Goal: Check status: Check status

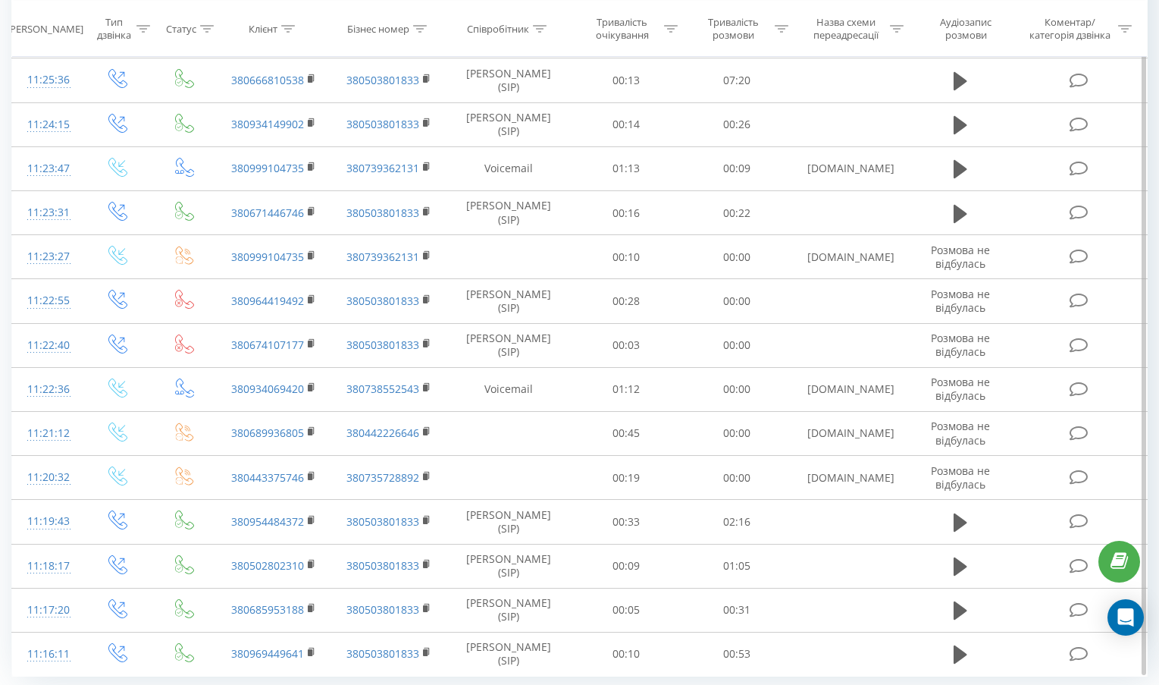
scroll to position [702, 0]
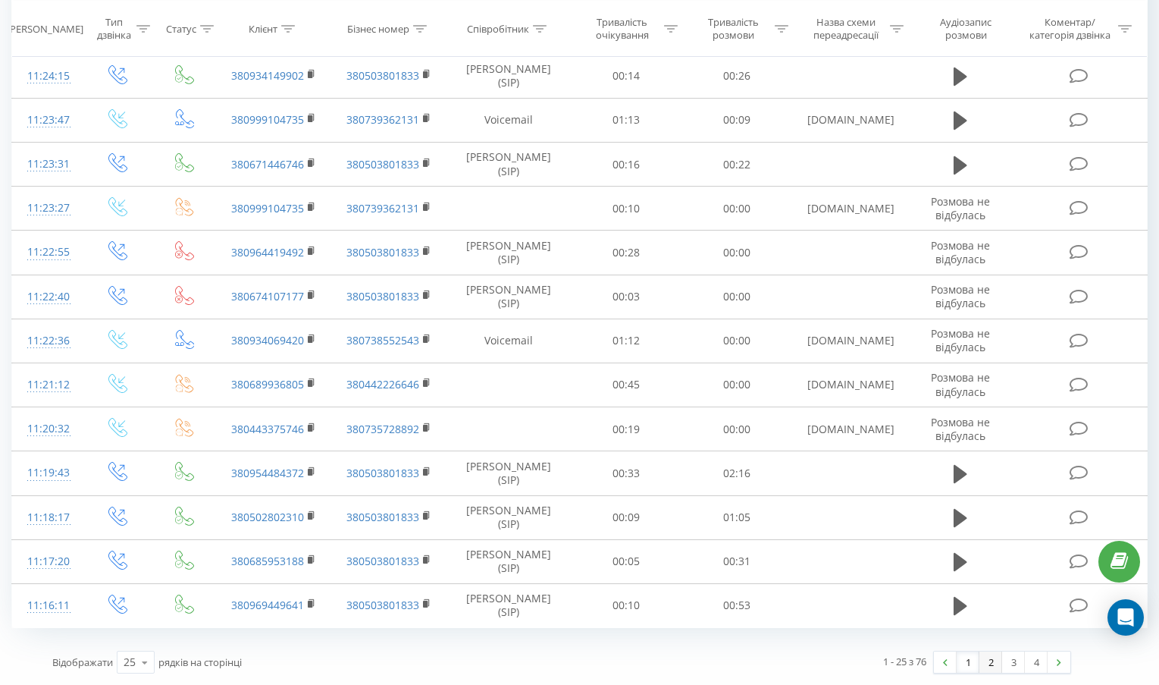
click at [1000, 664] on link "2" at bounding box center [991, 661] width 23 height 21
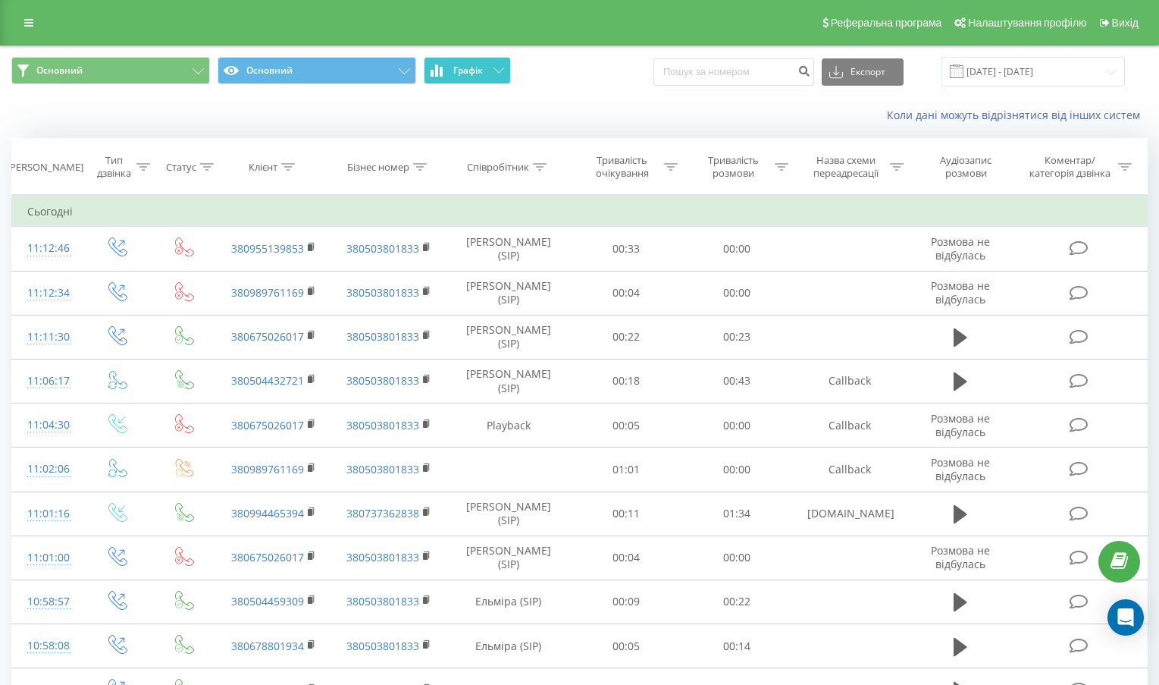
click at [486, 71] on button "Графік" at bounding box center [467, 70] width 87 height 27
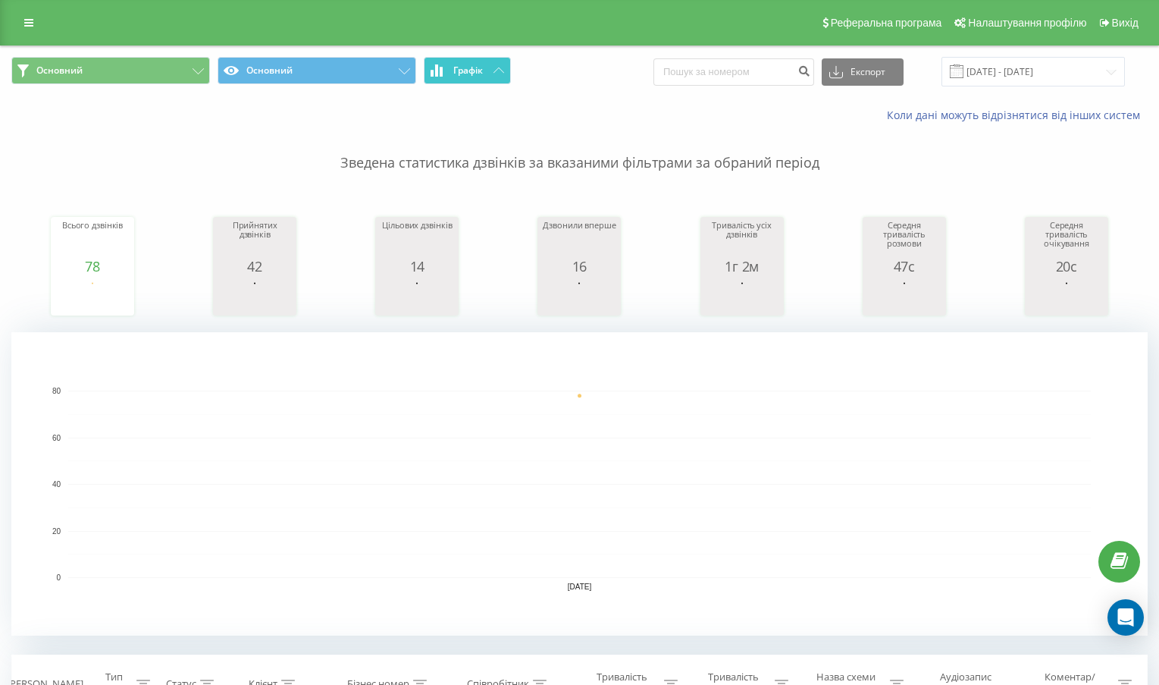
click at [486, 71] on button "Графік" at bounding box center [467, 70] width 87 height 27
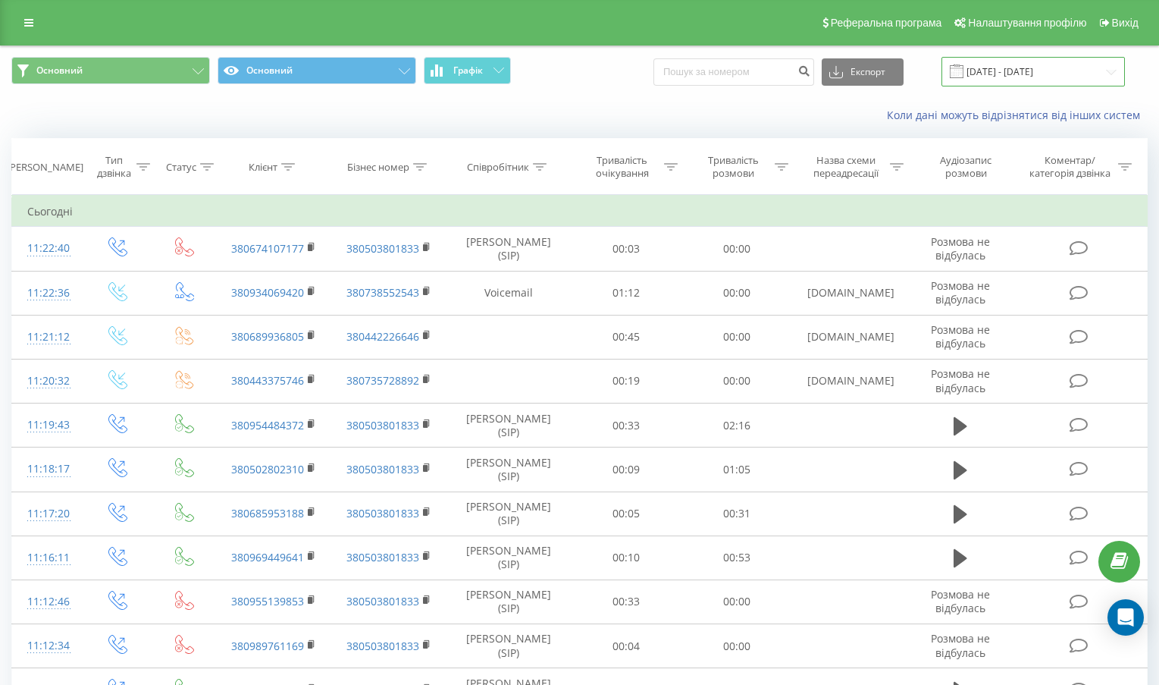
click at [979, 75] on input "[DATE] - [DATE]" at bounding box center [1033, 72] width 183 height 30
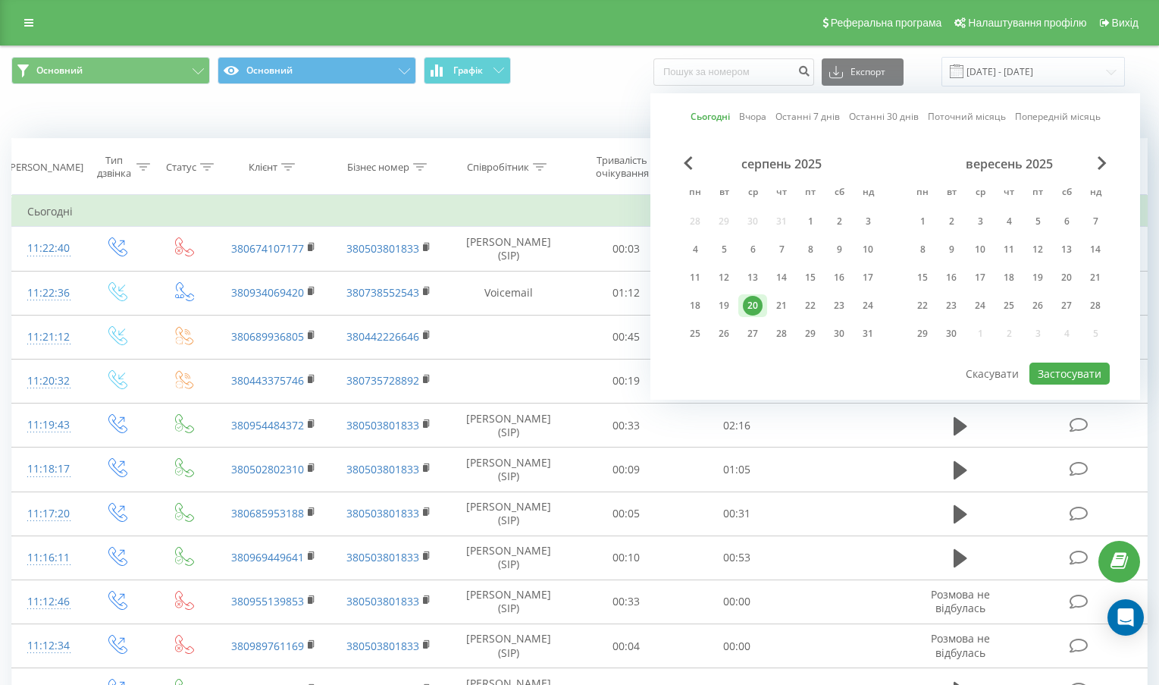
click at [706, 113] on link "Сьогодні" at bounding box center [710, 116] width 39 height 14
click at [1064, 370] on button "Застосувати" at bounding box center [1070, 373] width 80 height 22
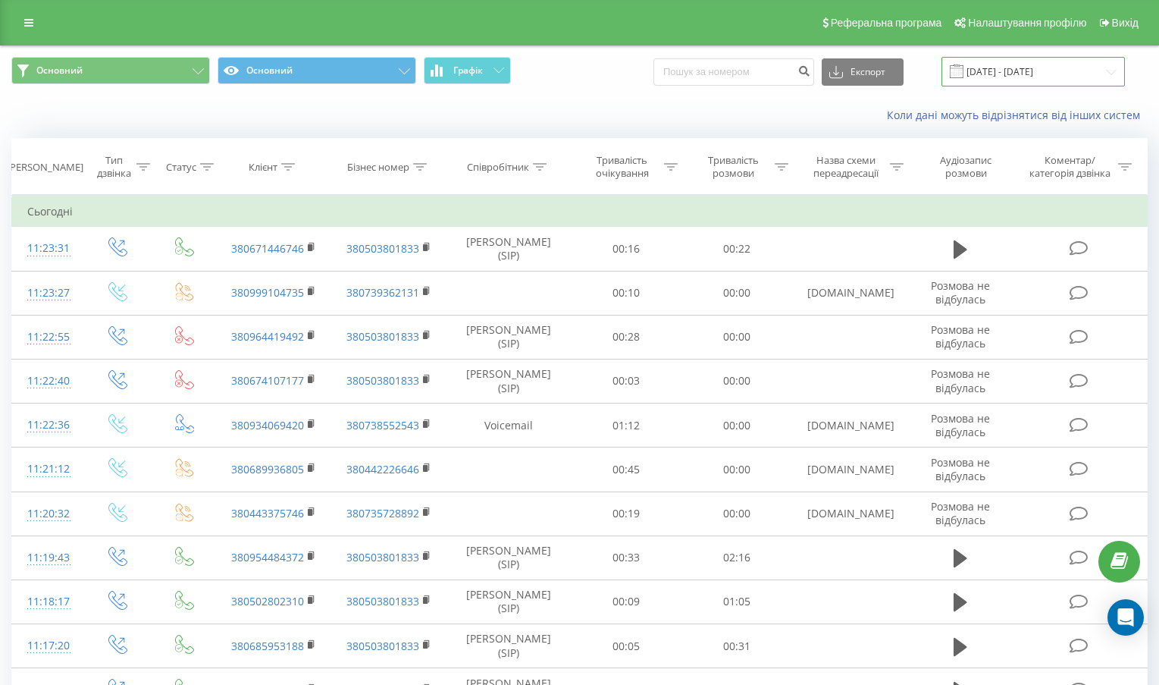
click at [1035, 72] on input "[DATE] - [DATE]" at bounding box center [1033, 72] width 183 height 30
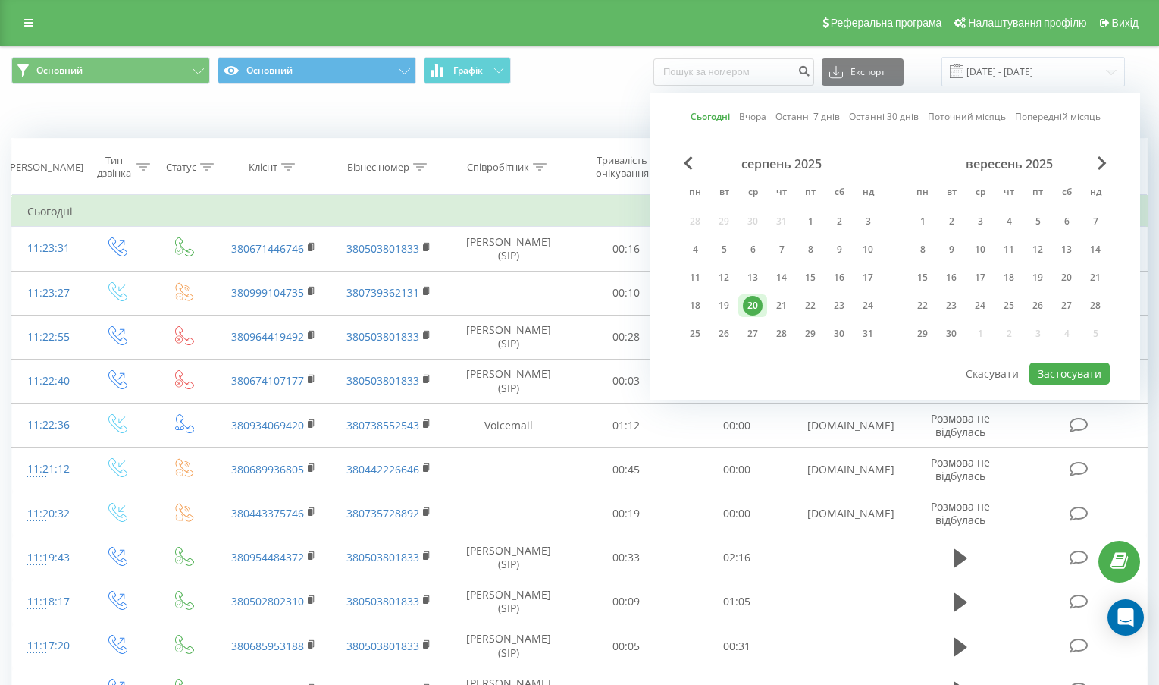
click at [690, 117] on div "Сьогодні Вчора Останні 7 днів Останні 30 днів Поточний місяць Попередній місяць…" at bounding box center [896, 246] width 490 height 306
click at [1059, 375] on button "Застосувати" at bounding box center [1070, 373] width 80 height 22
